Goal: Transaction & Acquisition: Purchase product/service

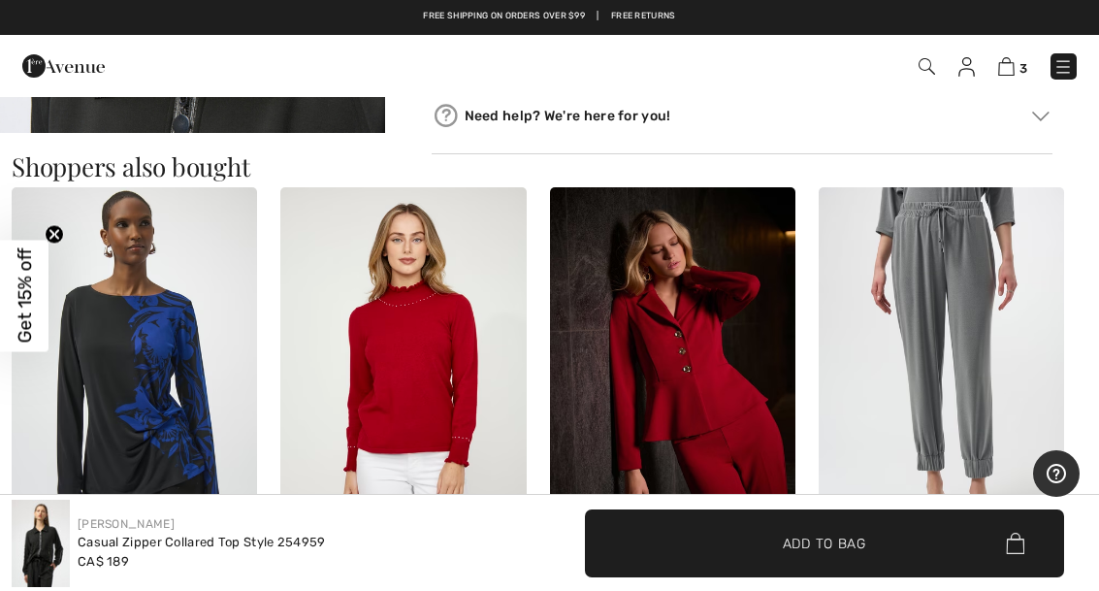
scroll to position [988, 0]
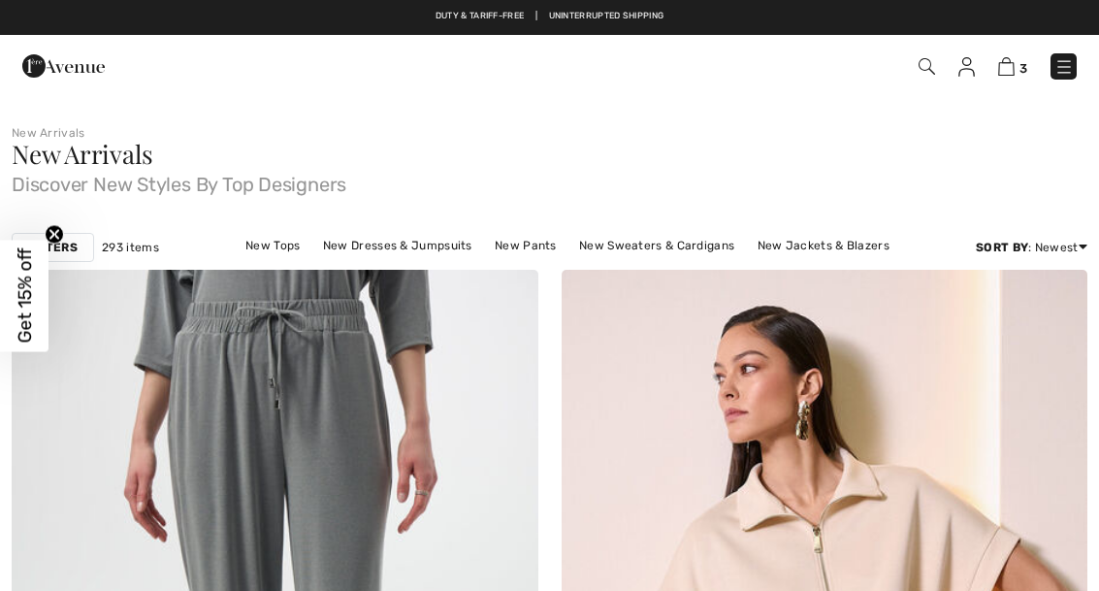
scroll to position [1605, 0]
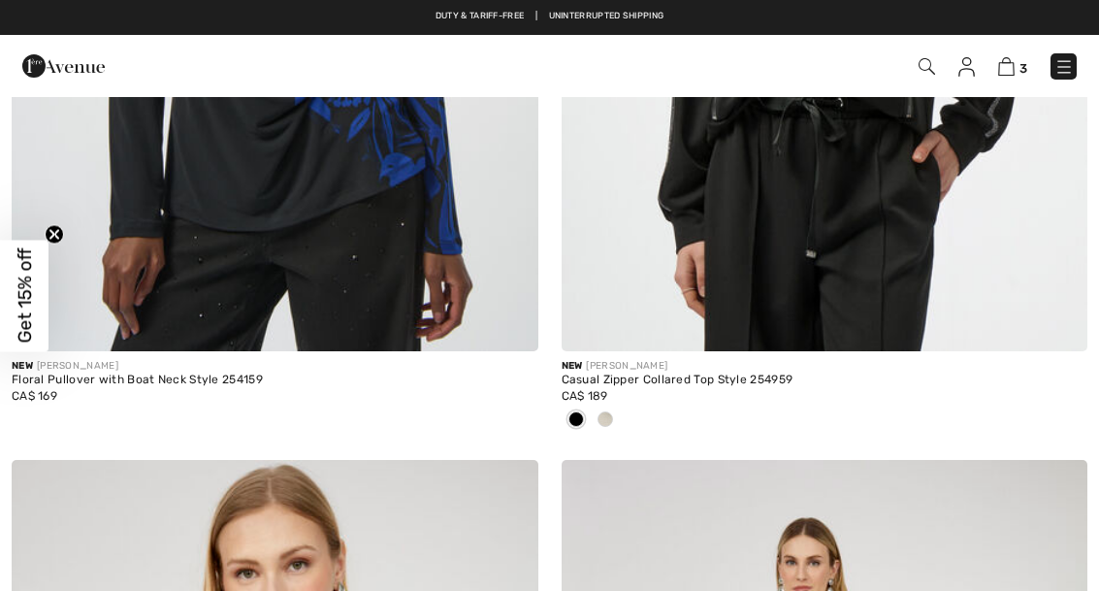
checkbox input "true"
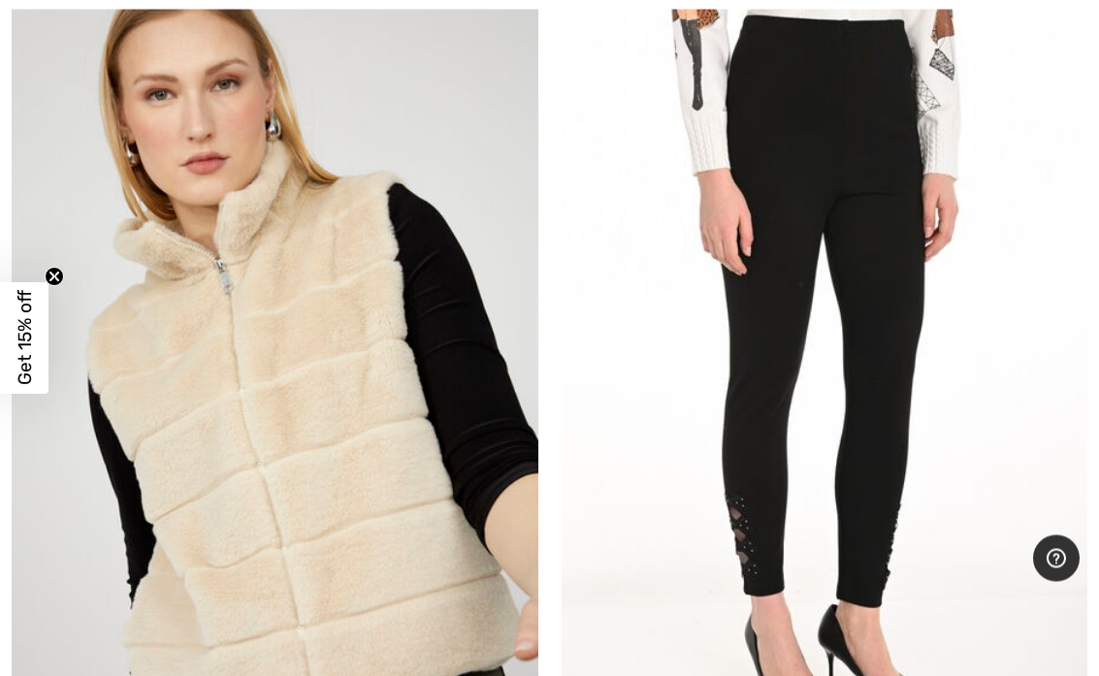
scroll to position [7508, 0]
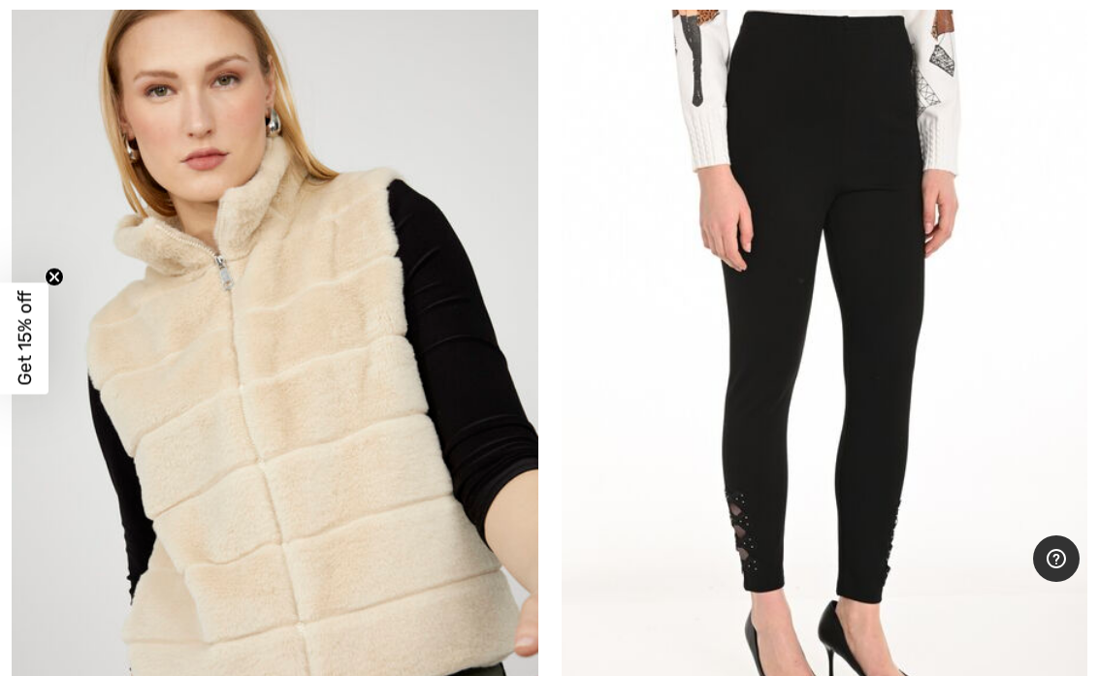
click at [1083, 304] on img at bounding box center [824, 381] width 527 height 789
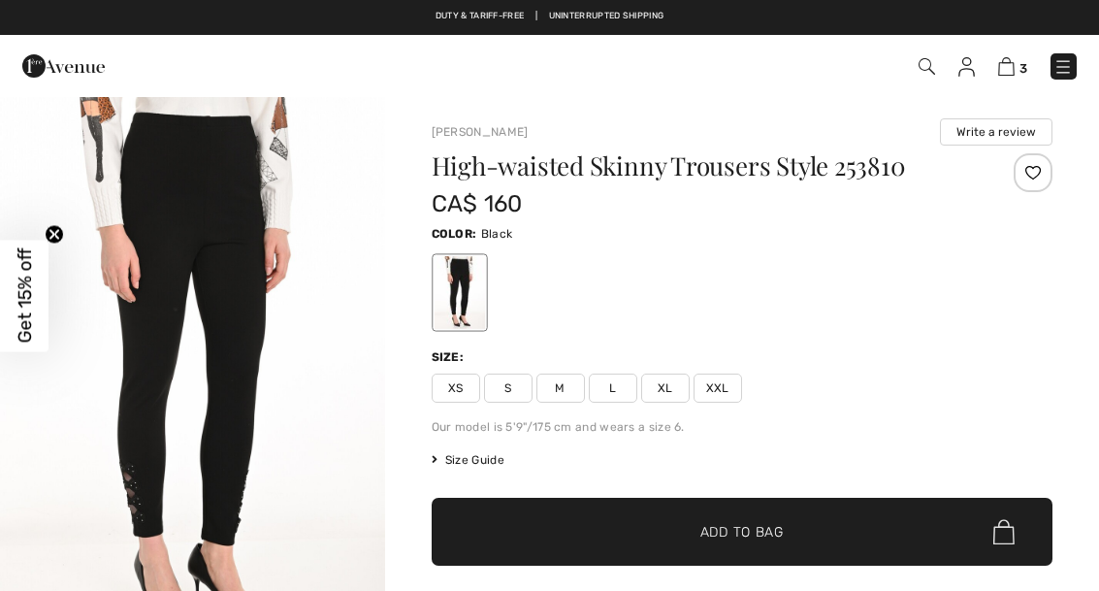
checkbox input "true"
click at [12, 587] on img "1 / 1" at bounding box center [192, 383] width 385 height 576
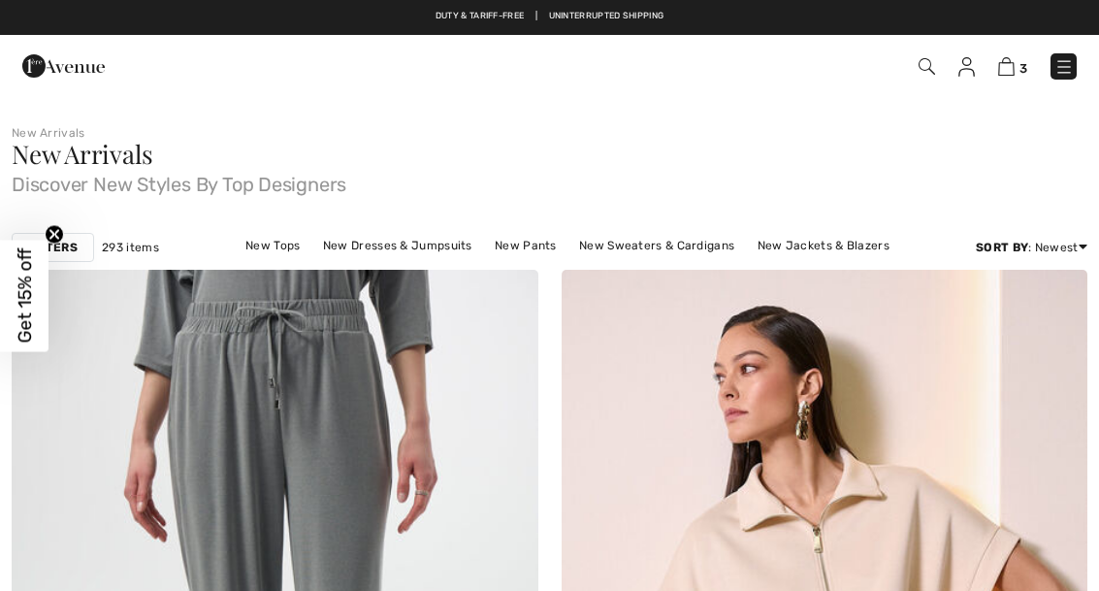
scroll to position [7508, 0]
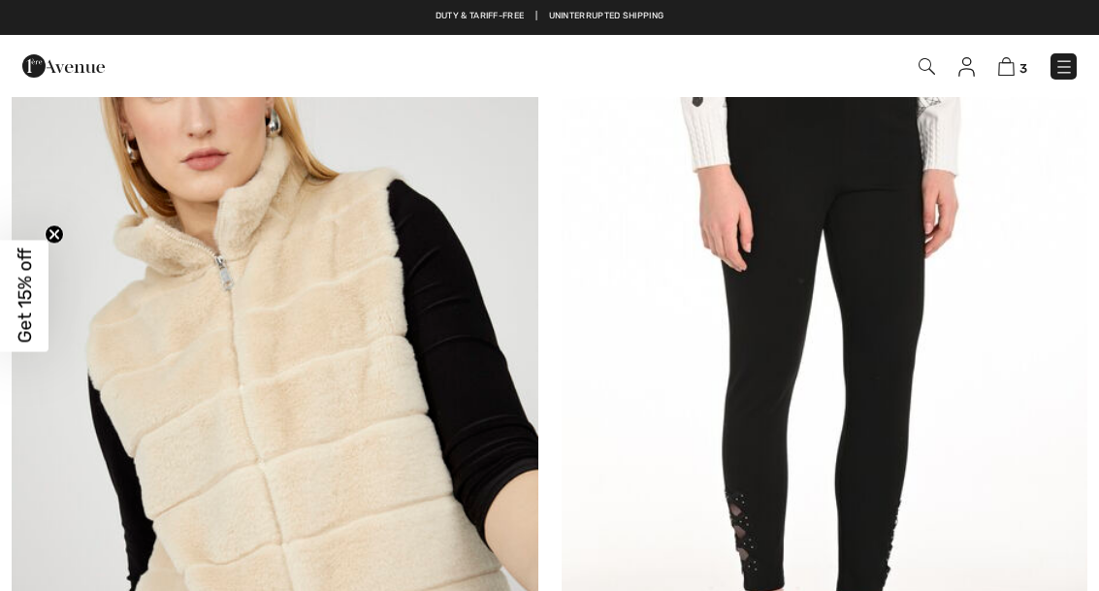
checkbox input "true"
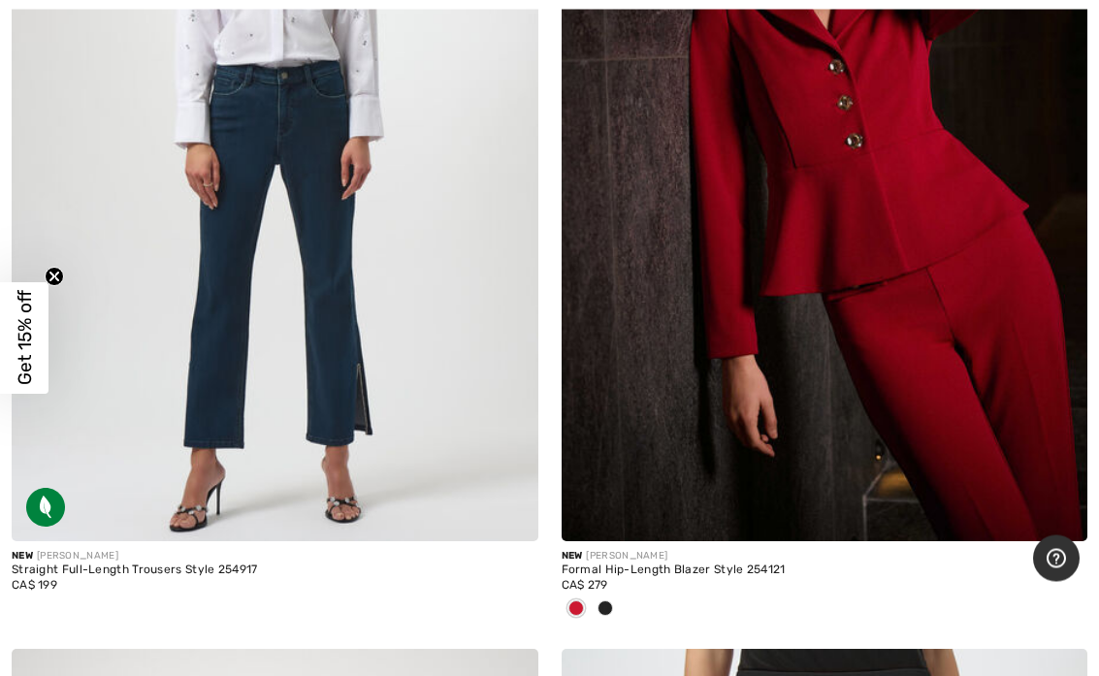
scroll to position [11461, 0]
click at [247, 359] on img at bounding box center [275, 146] width 527 height 789
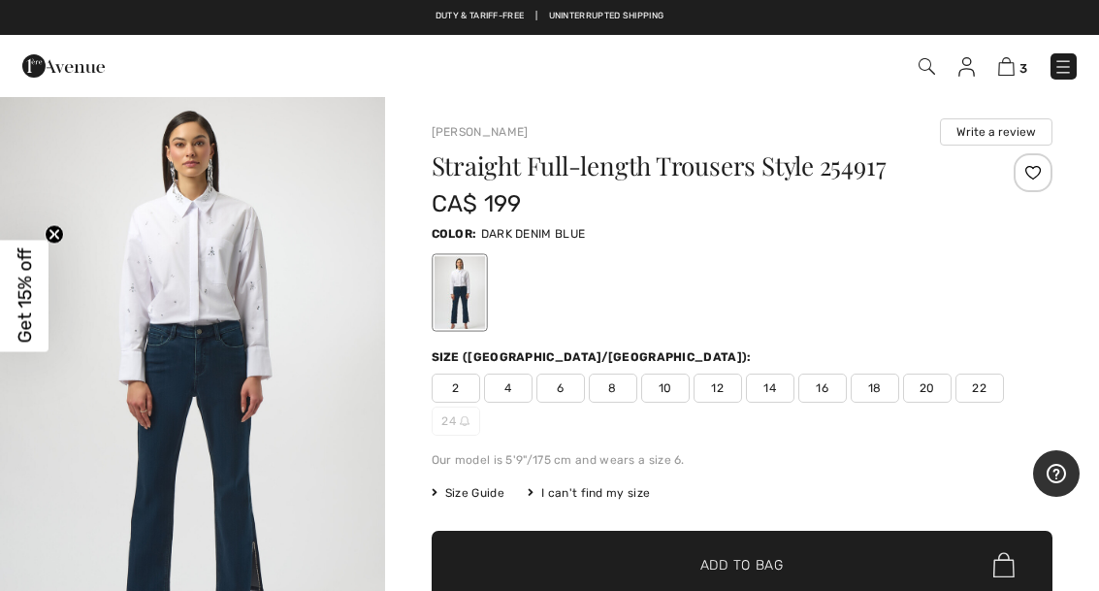
click at [137, 336] on img "1 / 5" at bounding box center [192, 383] width 385 height 576
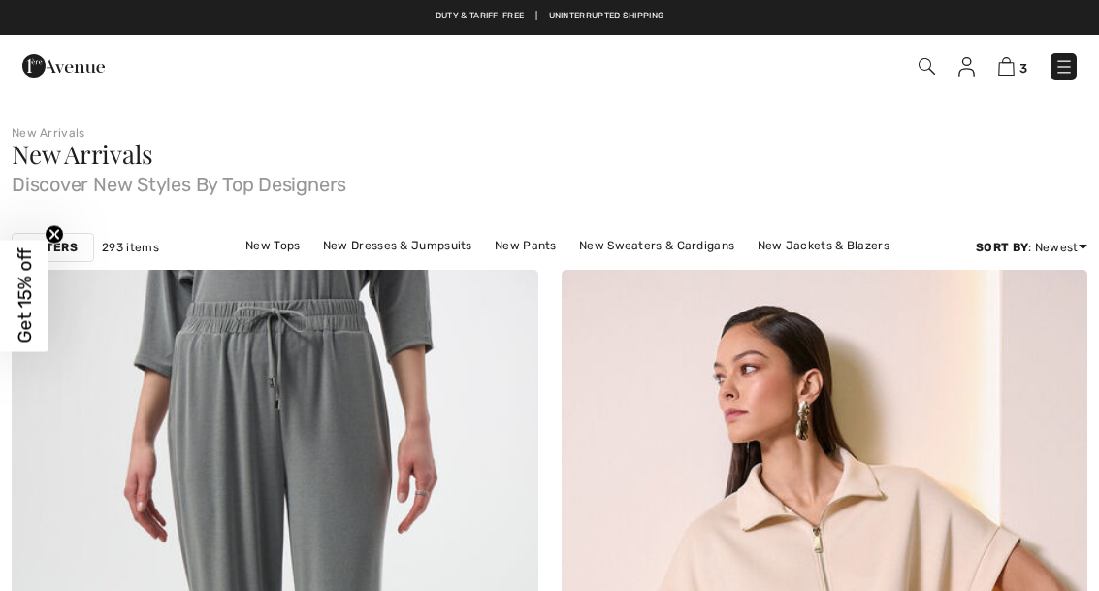
checkbox input "true"
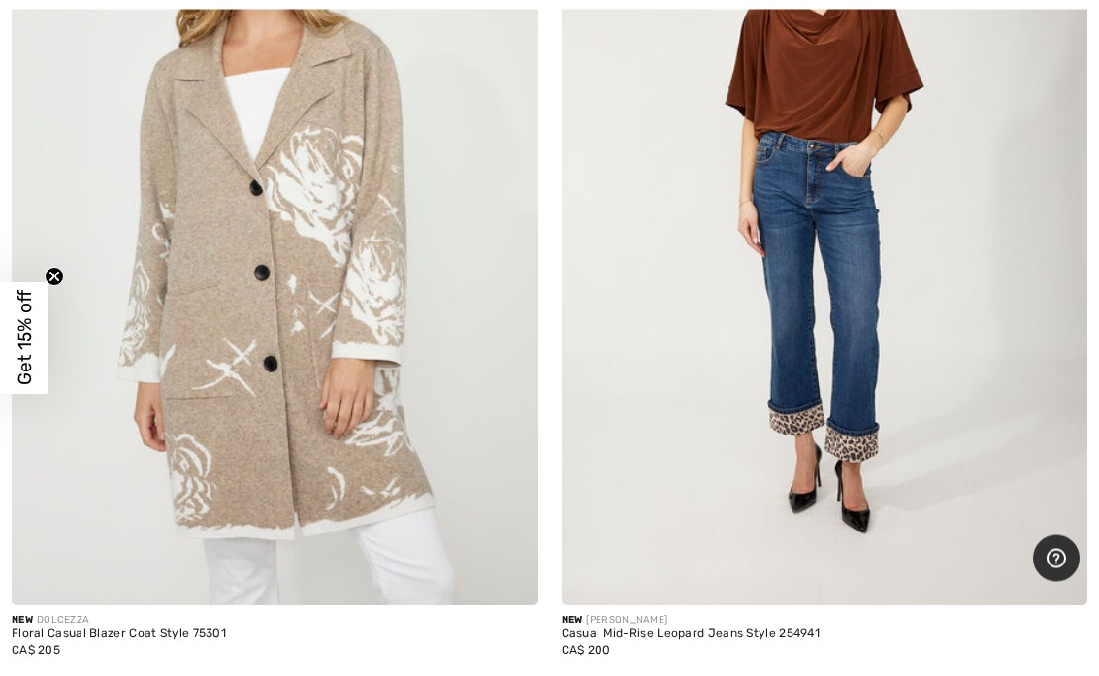
scroll to position [18655, 0]
click at [964, 433] on img at bounding box center [824, 209] width 527 height 789
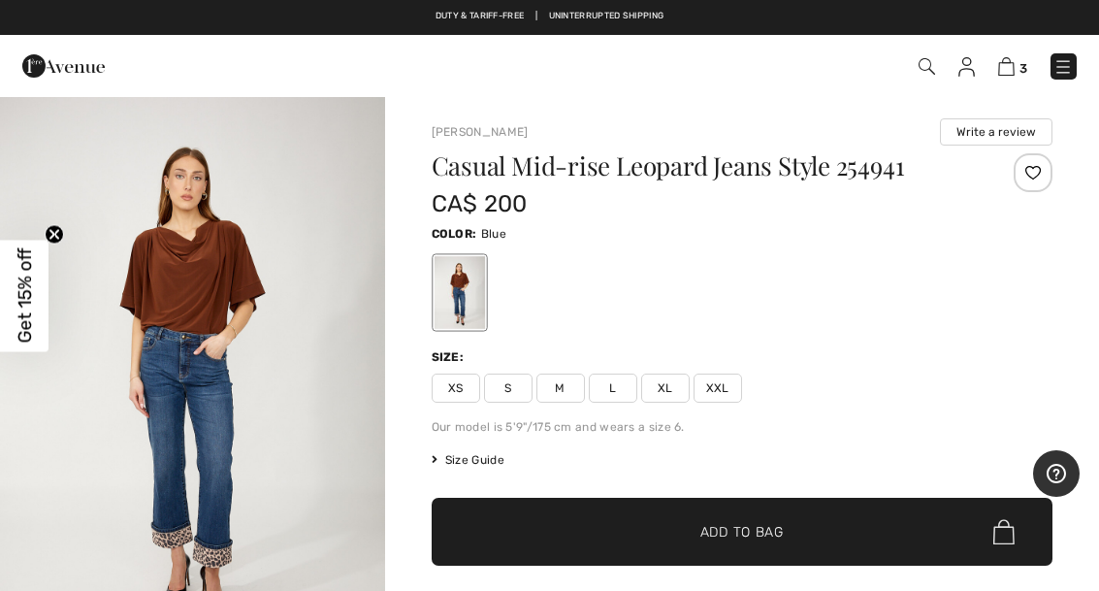
click at [119, 338] on img "1 / 4" at bounding box center [192, 383] width 385 height 577
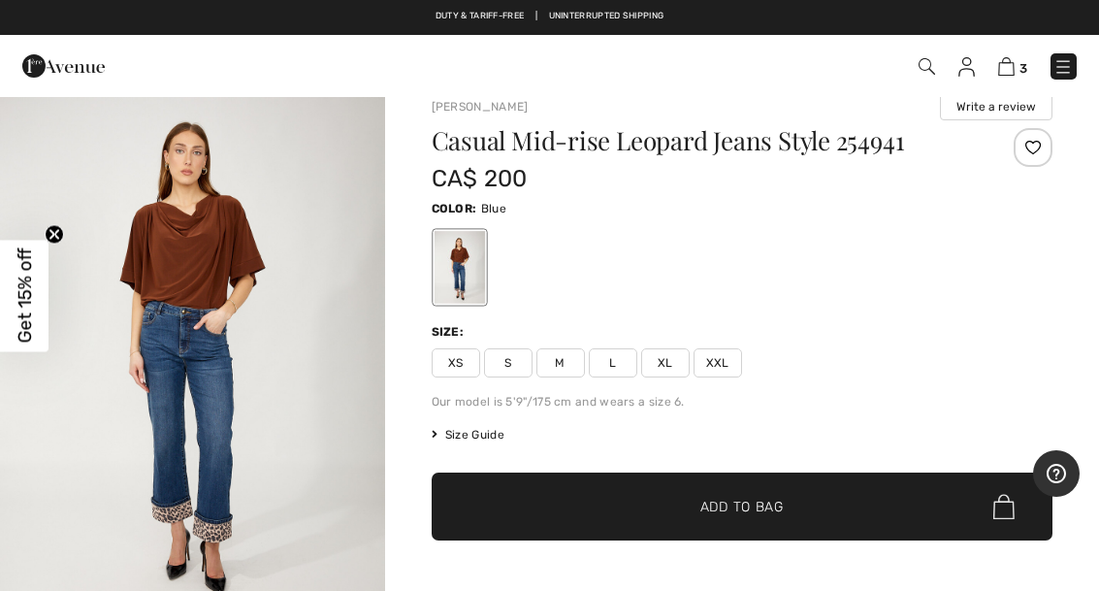
scroll to position [24, 0]
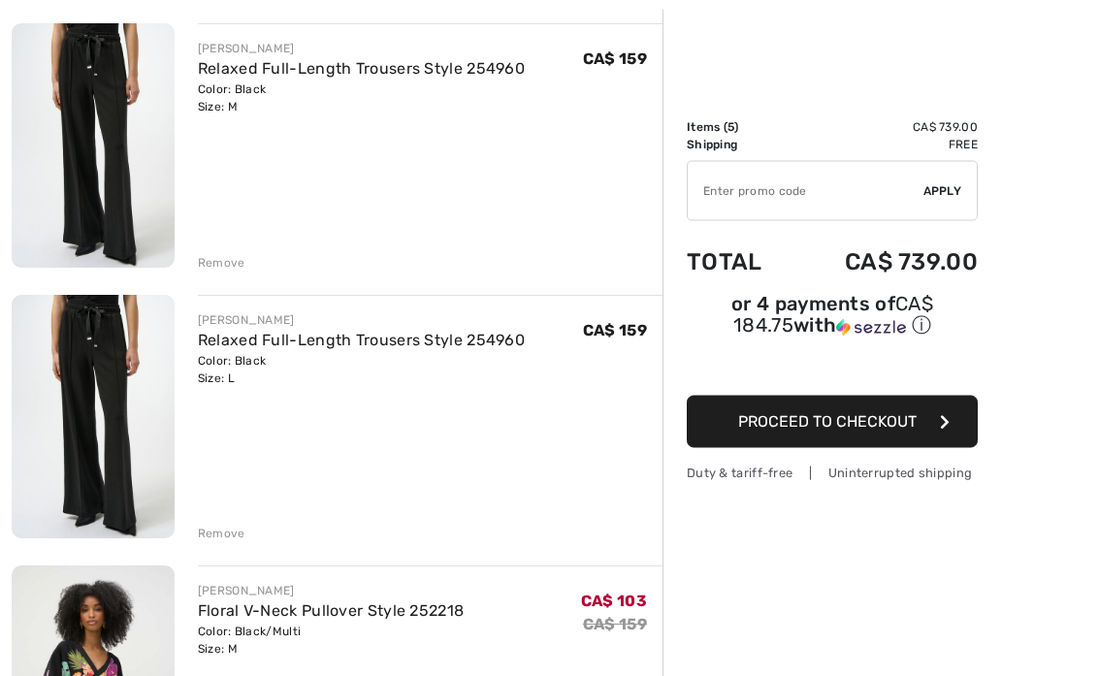
scroll to position [502, 0]
